Goal: Task Accomplishment & Management: Use online tool/utility

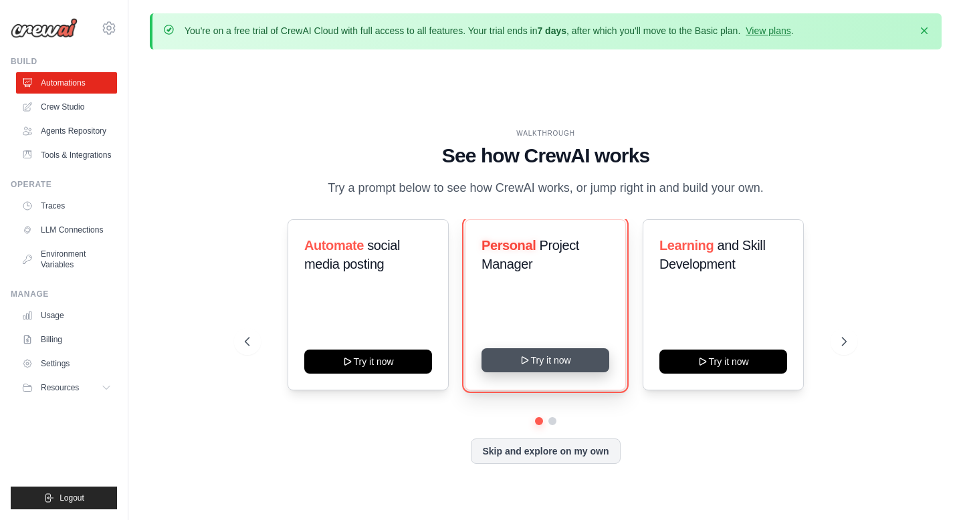
click at [574, 372] on button "Try it now" at bounding box center [545, 360] width 128 height 24
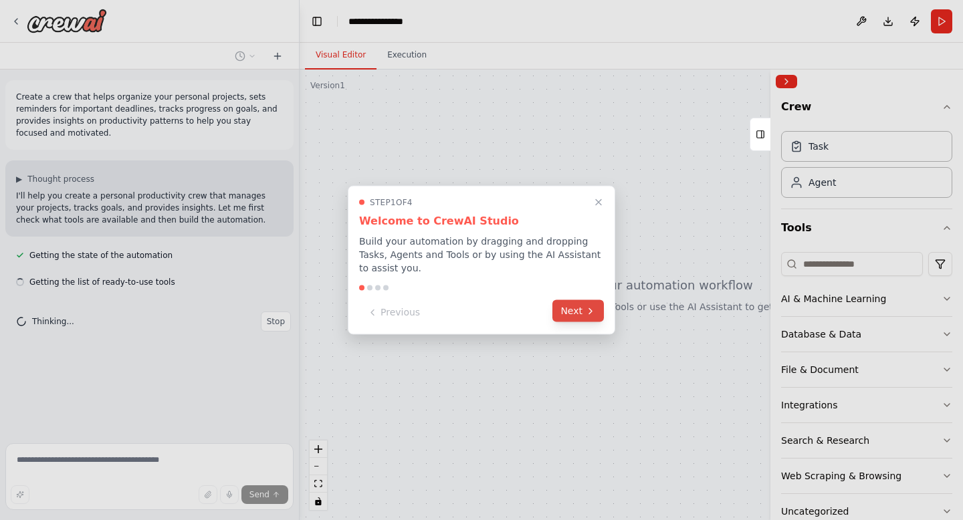
click at [582, 309] on button "Next" at bounding box center [577, 311] width 51 height 22
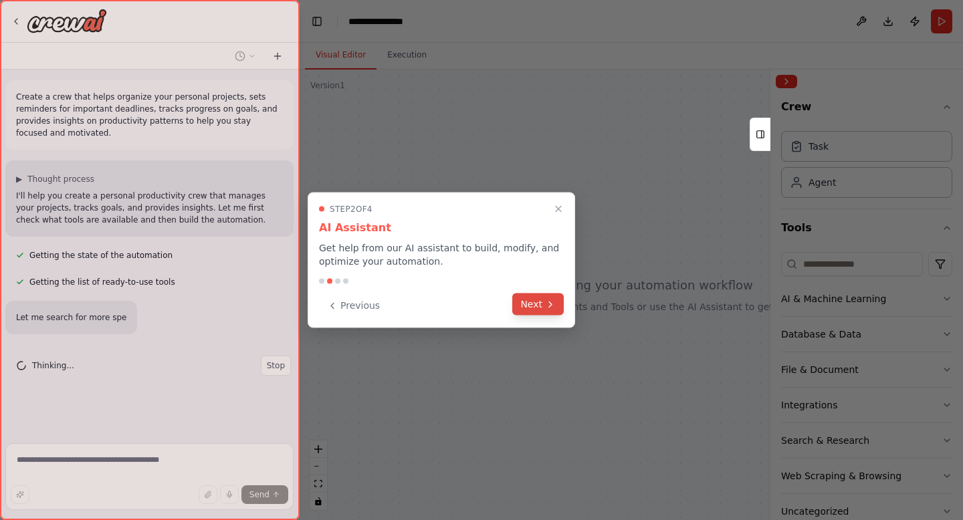
click at [551, 303] on icon at bounding box center [550, 304] width 11 height 11
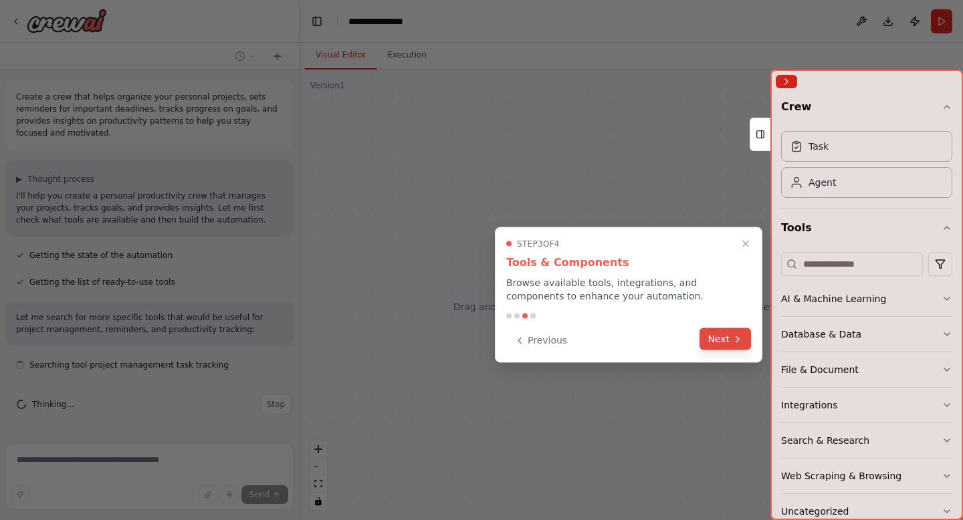
click at [733, 345] on button "Next" at bounding box center [724, 339] width 51 height 22
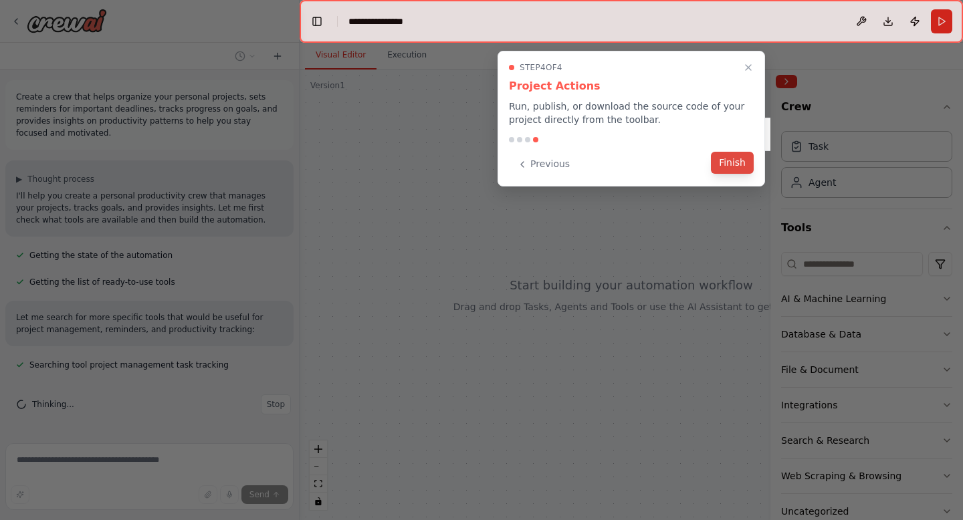
click at [744, 164] on button "Finish" at bounding box center [732, 163] width 43 height 22
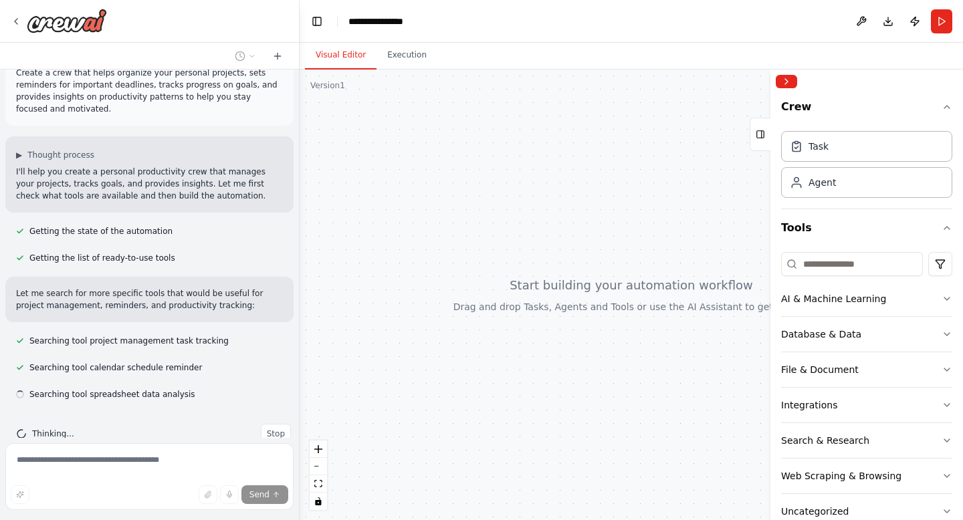
scroll to position [51, 0]
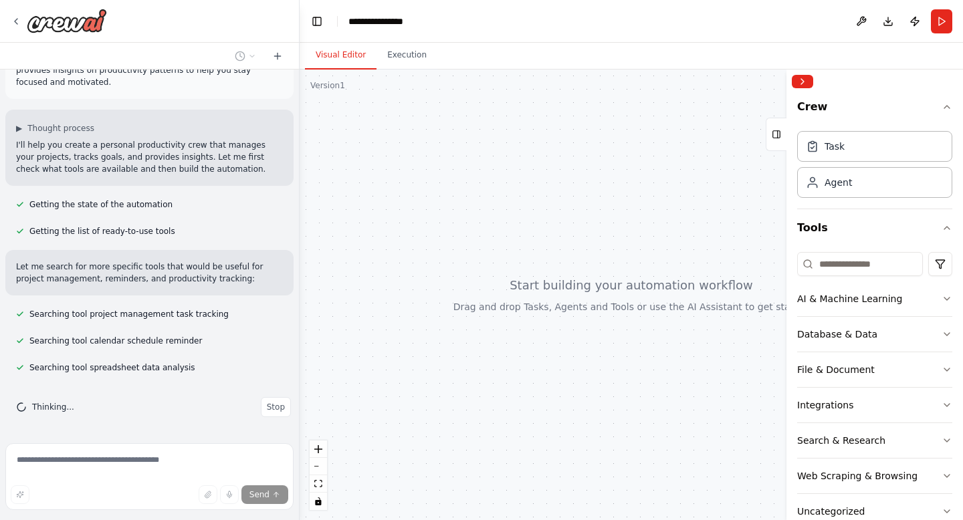
drag, startPoint x: 771, startPoint y: 100, endPoint x: 786, endPoint y: 111, distance: 18.2
click at [786, 111] on div at bounding box center [788, 295] width 5 height 451
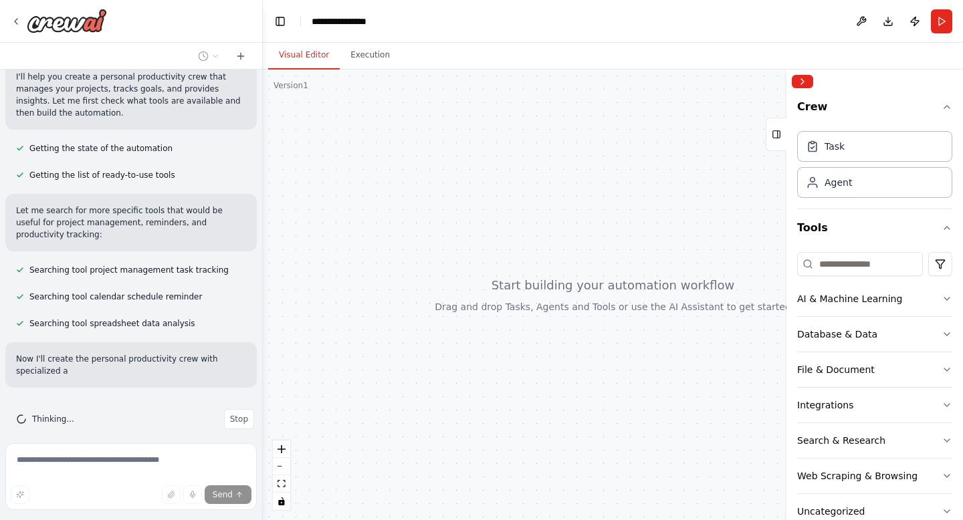
drag, startPoint x: 297, startPoint y: 316, endPoint x: 263, endPoint y: 318, distance: 34.2
click at [263, 318] on div "**********" at bounding box center [481, 260] width 963 height 520
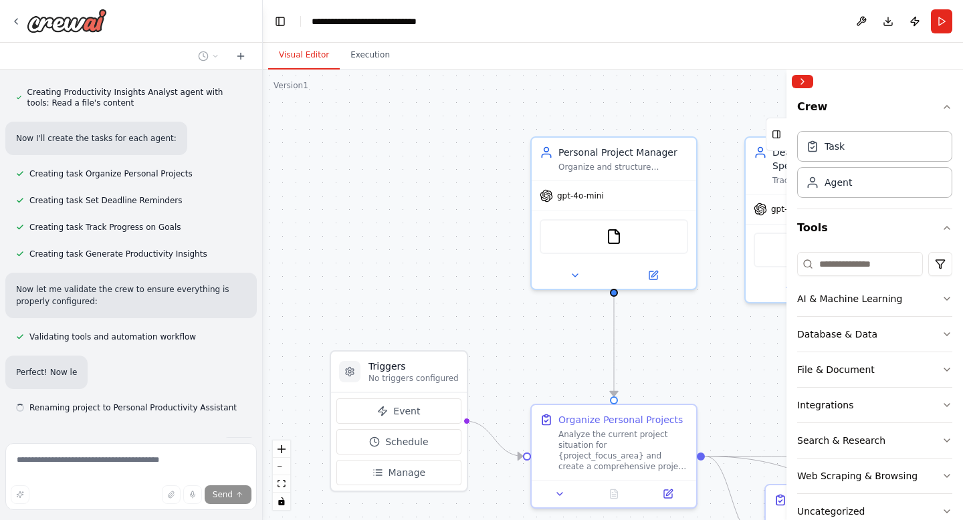
scroll to position [559, 0]
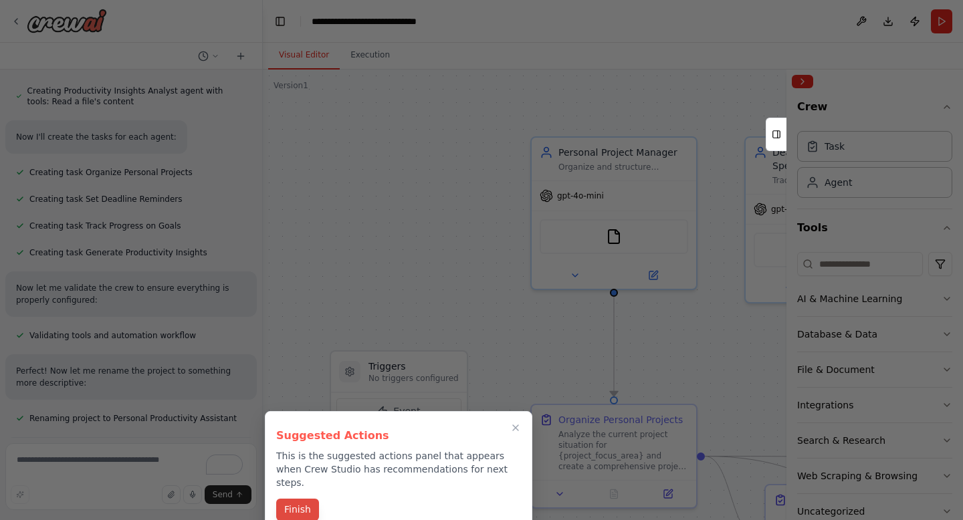
click at [295, 499] on button "Finish" at bounding box center [297, 510] width 43 height 22
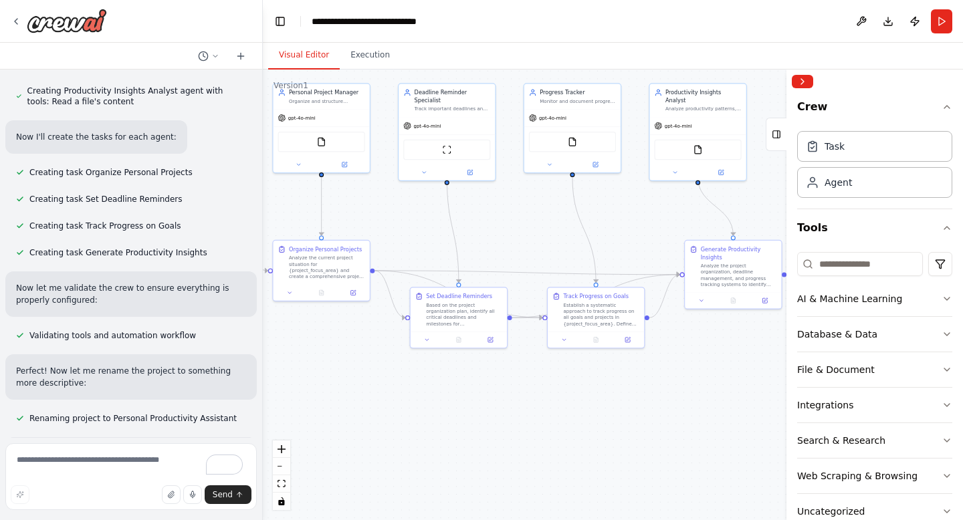
drag, startPoint x: 657, startPoint y: 378, endPoint x: 420, endPoint y: 225, distance: 281.8
click at [420, 225] on div ".deletable-edge-delete-btn { width: 20px; height: 20px; border: 0px solid #ffff…" at bounding box center [613, 295] width 700 height 451
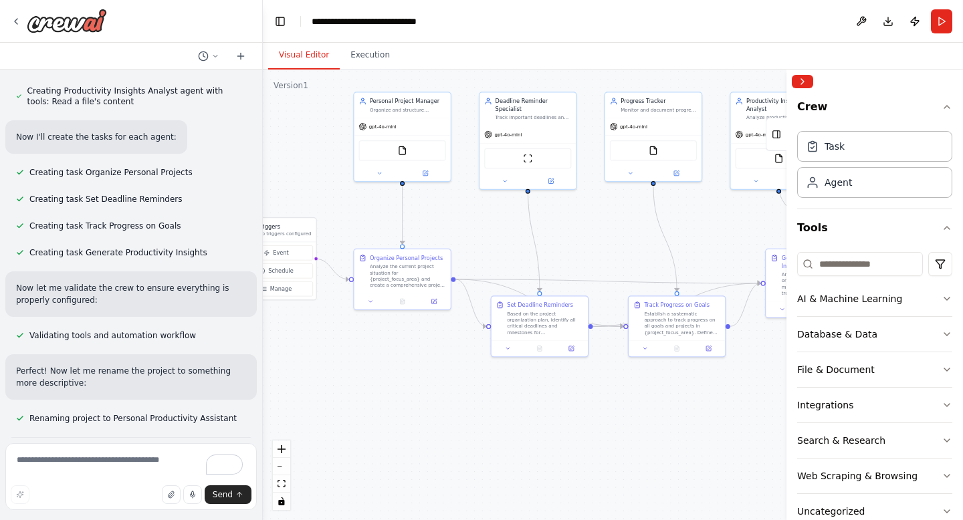
drag, startPoint x: 650, startPoint y: 227, endPoint x: 731, endPoint y: 236, distance: 82.0
click at [731, 236] on div ".deletable-edge-delete-btn { width: 20px; height: 20px; border: 0px solid #ffff…" at bounding box center [613, 295] width 700 height 451
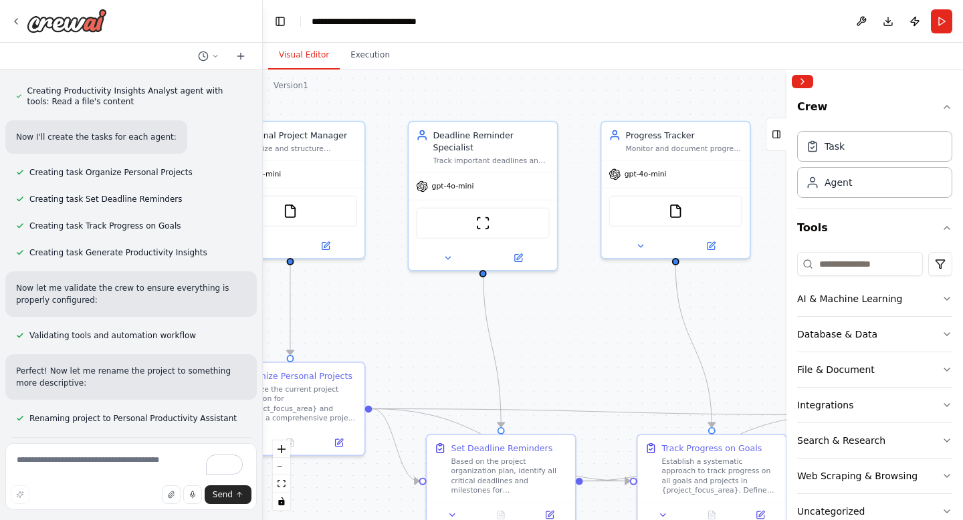
drag, startPoint x: 731, startPoint y: 237, endPoint x: 795, endPoint y: 344, distance: 124.7
click at [795, 344] on div "Create a crew that helps organize your personal projects, sets reminders for im…" at bounding box center [481, 260] width 963 height 520
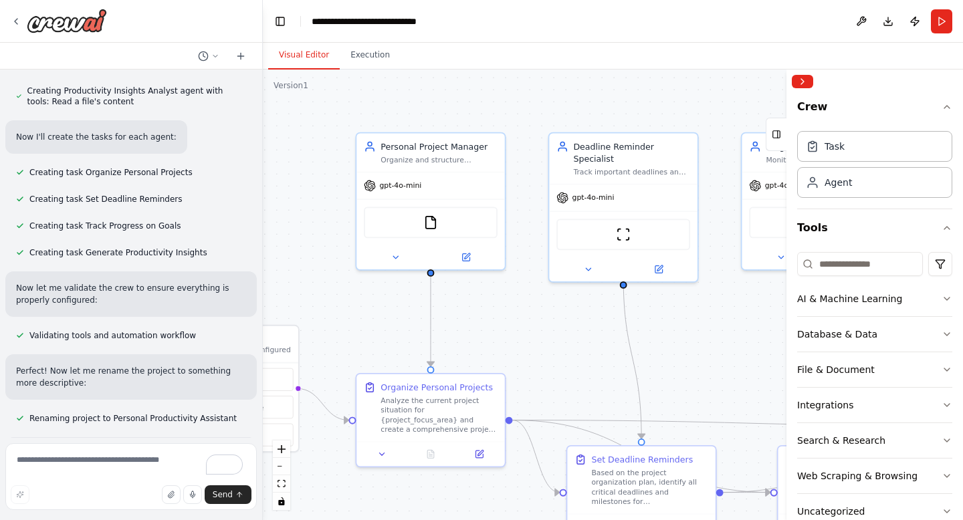
drag, startPoint x: 571, startPoint y: 357, endPoint x: 615, endPoint y: 401, distance: 62.4
click at [615, 401] on div ".deletable-edge-delete-btn { width: 20px; height: 20px; border: 0px solid #ffff…" at bounding box center [613, 295] width 700 height 451
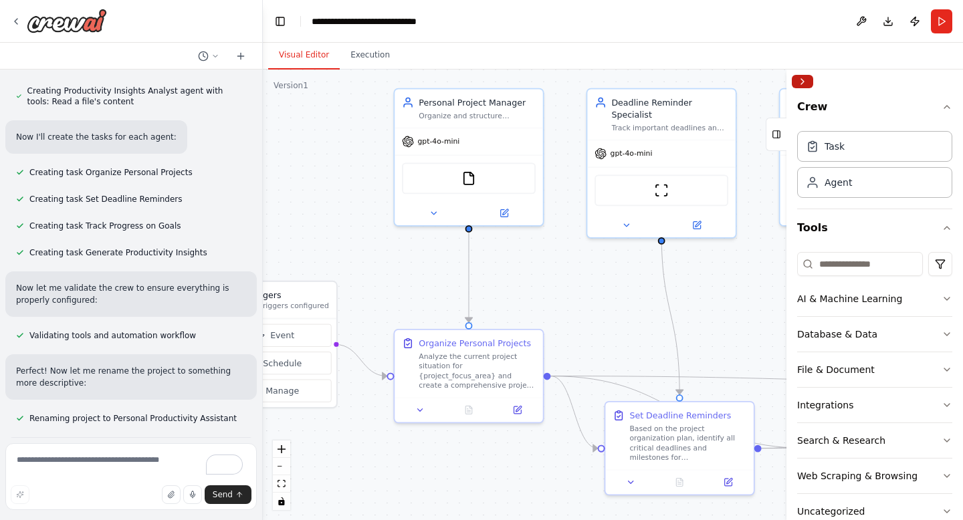
drag, startPoint x: 657, startPoint y: 156, endPoint x: 797, endPoint y: 74, distance: 162.3
click at [797, 74] on div "Create a crew that helps organize your personal projects, sets reminders for im…" at bounding box center [481, 260] width 963 height 520
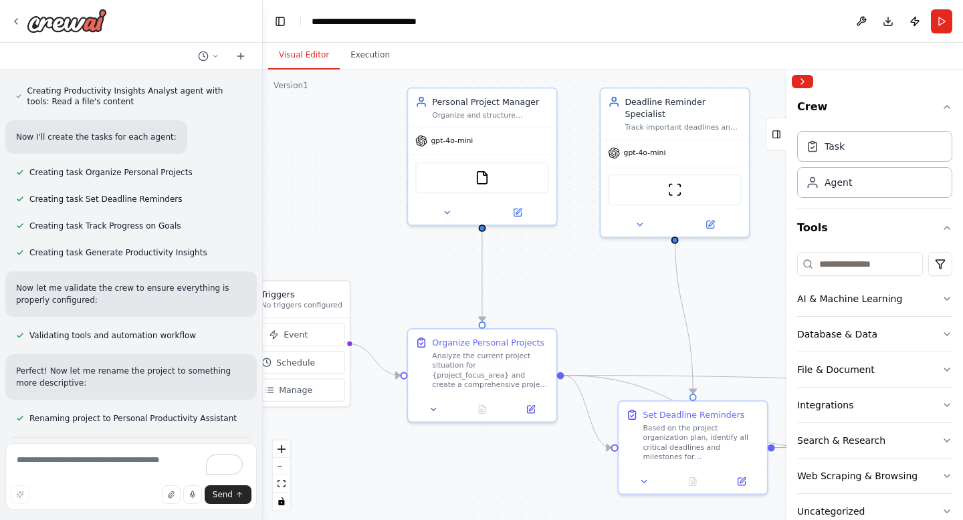
drag, startPoint x: 587, startPoint y: 330, endPoint x: 595, endPoint y: 334, distance: 9.0
click at [595, 334] on div ".deletable-edge-delete-btn { width: 20px; height: 20px; border: 0px solid #ffff…" at bounding box center [613, 295] width 700 height 451
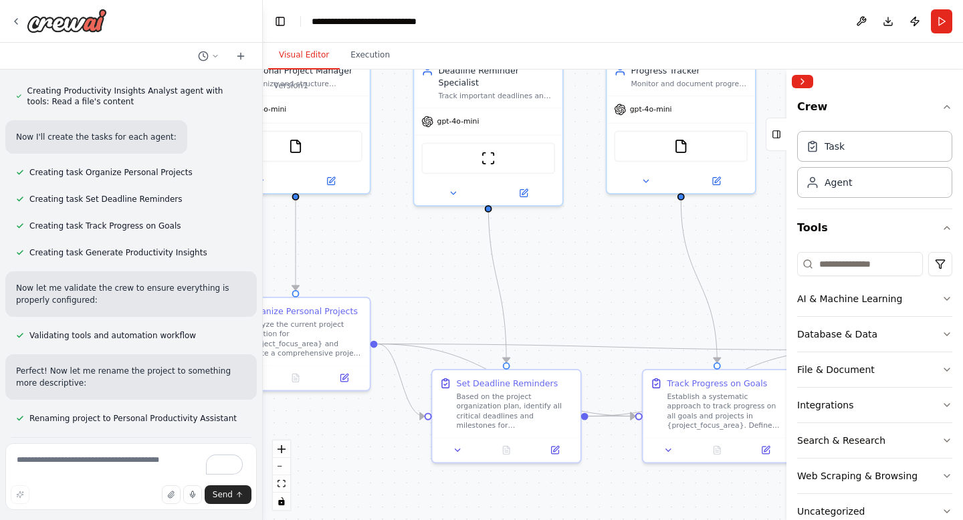
drag, startPoint x: 648, startPoint y: 281, endPoint x: 441, endPoint y: 208, distance: 220.5
click at [441, 208] on div ".deletable-edge-delete-btn { width: 20px; height: 20px; border: 0px solid #ffff…" at bounding box center [613, 295] width 700 height 451
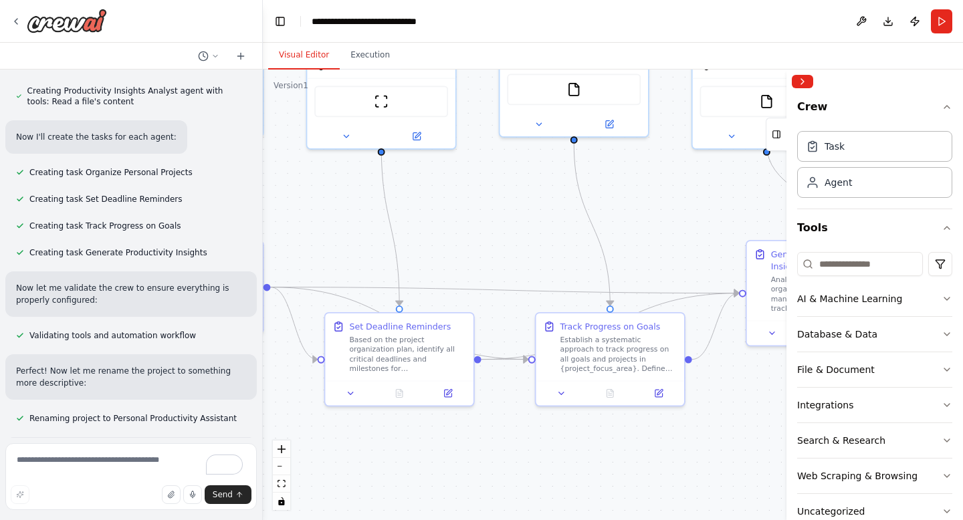
drag, startPoint x: 627, startPoint y: 227, endPoint x: 524, endPoint y: 210, distance: 104.3
click at [524, 210] on div ".deletable-edge-delete-btn { width: 20px; height: 20px; border: 0px solid #ffff…" at bounding box center [613, 295] width 700 height 451
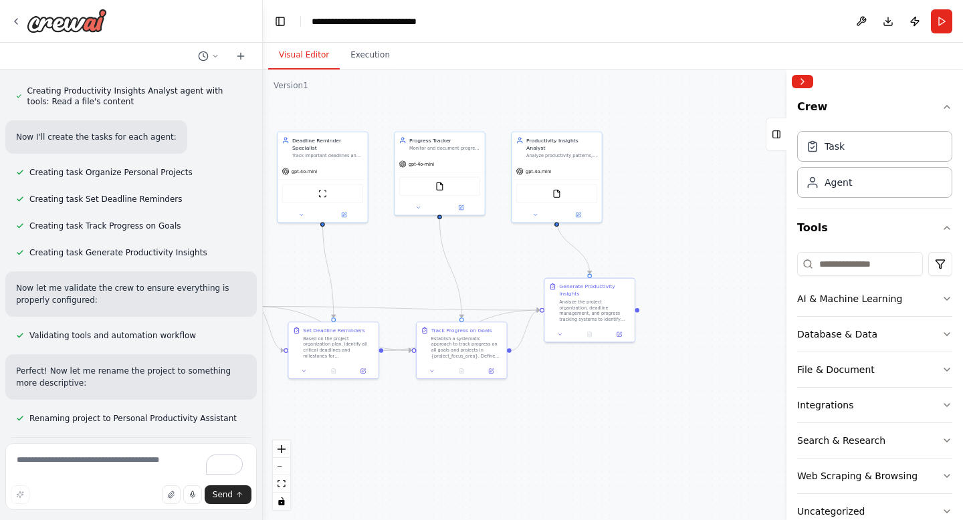
drag, startPoint x: 689, startPoint y: 339, endPoint x: 546, endPoint y: 394, distance: 153.2
click at [546, 394] on div ".deletable-edge-delete-btn { width: 20px; height: 20px; border: 0px solid #ffff…" at bounding box center [613, 295] width 700 height 451
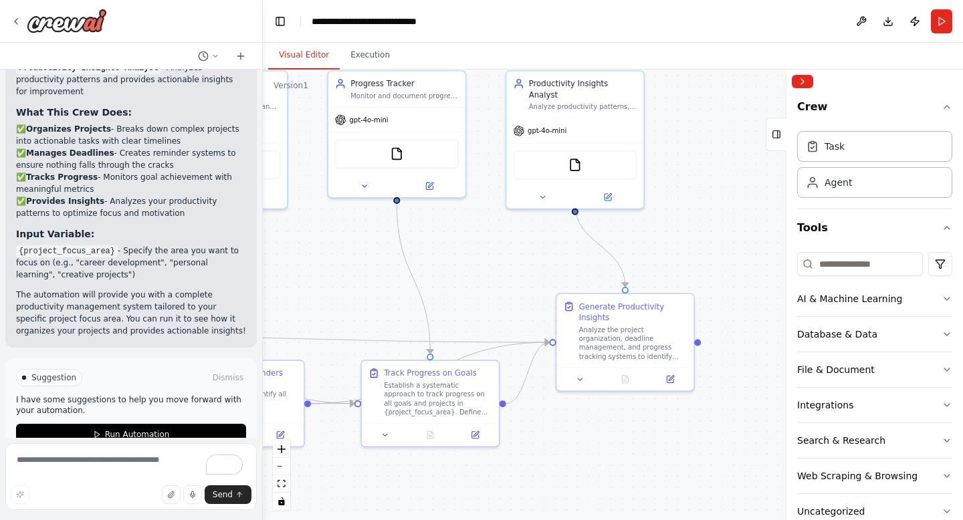
scroll to position [1119, 0]
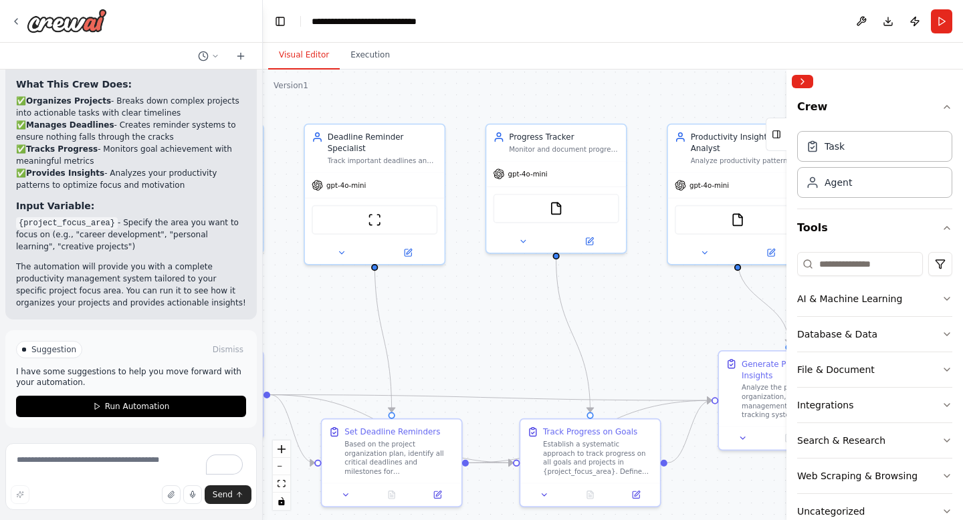
drag, startPoint x: 449, startPoint y: 235, endPoint x: 638, endPoint y: 310, distance: 203.7
click at [638, 309] on div ".deletable-edge-delete-btn { width: 20px; height: 20px; border: 0px solid #ffff…" at bounding box center [613, 295] width 700 height 451
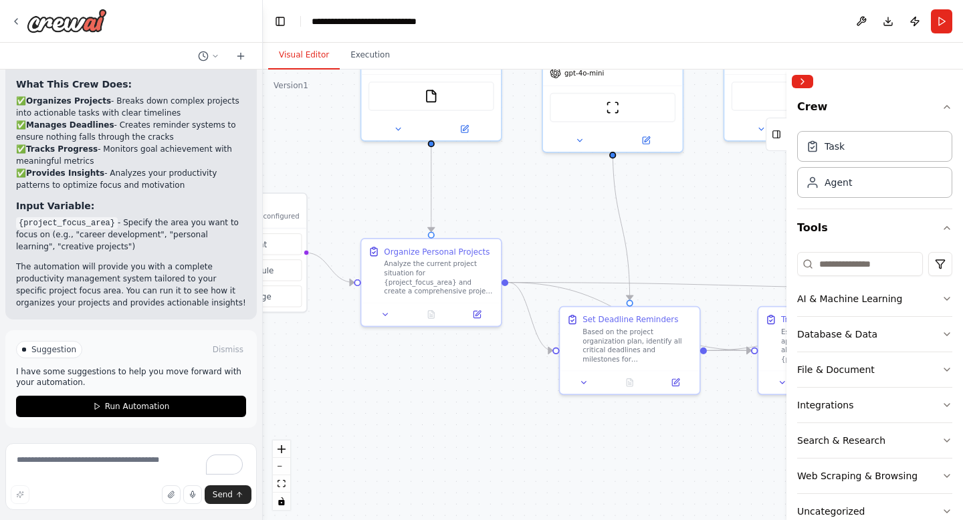
drag, startPoint x: 512, startPoint y: 301, endPoint x: 707, endPoint y: 156, distance: 243.2
click at [707, 156] on div ".deletable-edge-delete-btn { width: 20px; height: 20px; border: 0px solid #ffff…" at bounding box center [613, 295] width 700 height 451
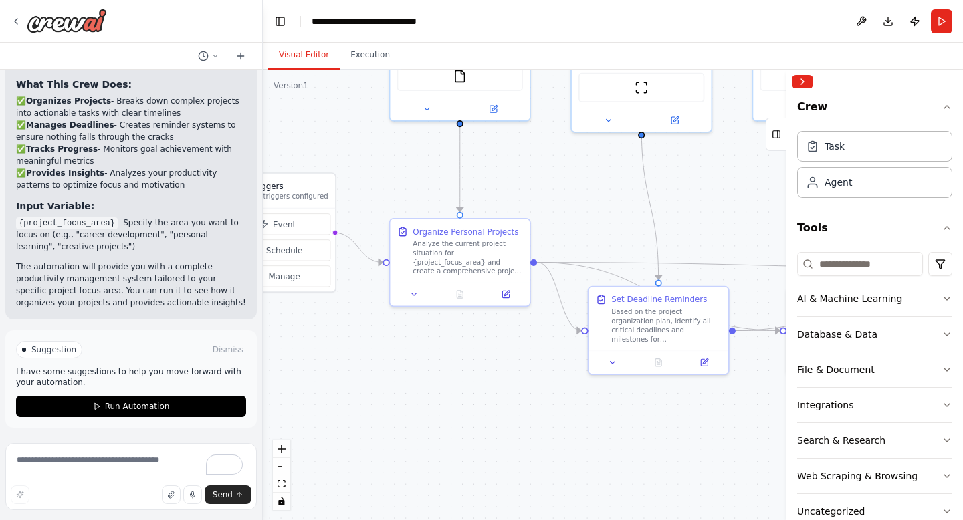
drag, startPoint x: 450, startPoint y: 420, endPoint x: 471, endPoint y: 416, distance: 21.8
click at [473, 416] on div ".deletable-edge-delete-btn { width: 20px; height: 20px; border: 0px solid #ffff…" at bounding box center [613, 295] width 700 height 451
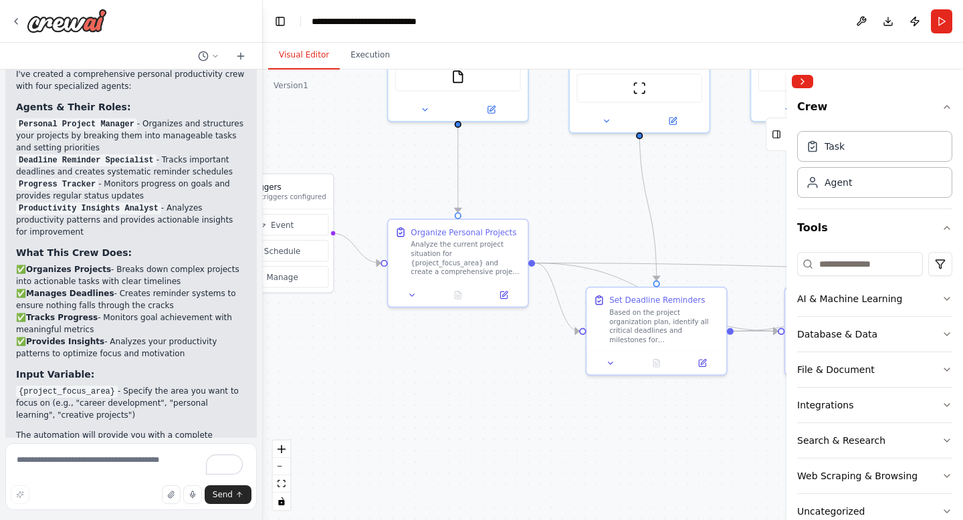
scroll to position [951, 0]
